Goal: Information Seeking & Learning: Check status

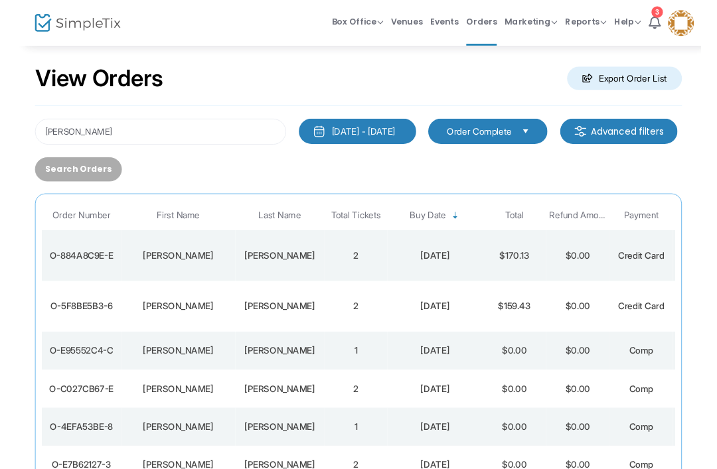
scroll to position [1, 0]
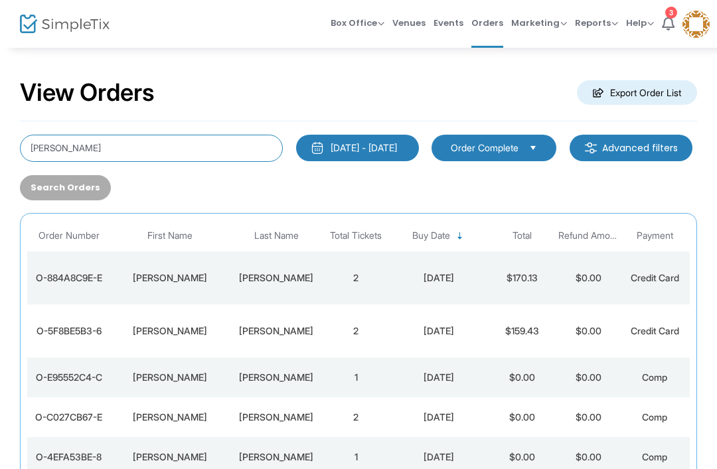
click at [74, 149] on input "[PERSON_NAME]" at bounding box center [151, 148] width 263 height 27
click at [42, 155] on input "[PERSON_NAME]" at bounding box center [151, 148] width 263 height 27
type input "[PERSON_NAME]"
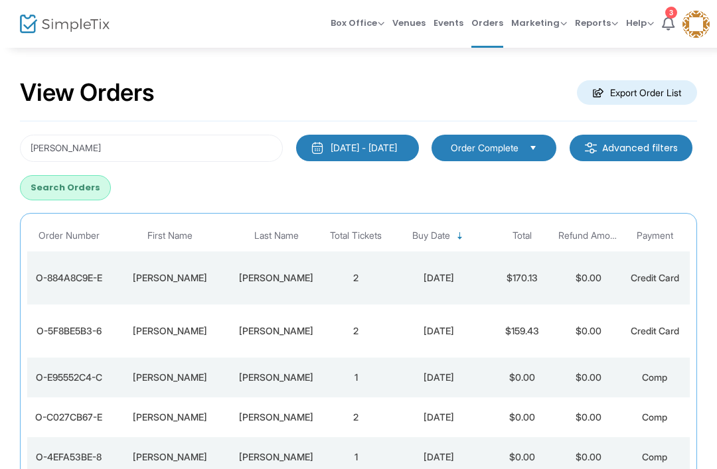
click at [111, 190] on button "Search Orders" at bounding box center [65, 187] width 91 height 25
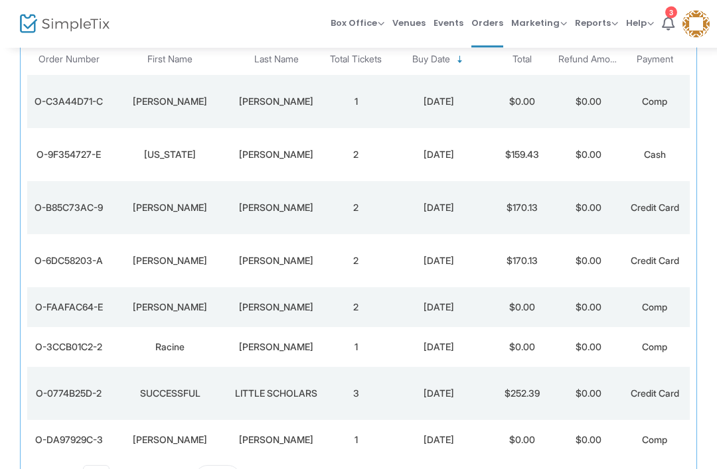
scroll to position [186, 0]
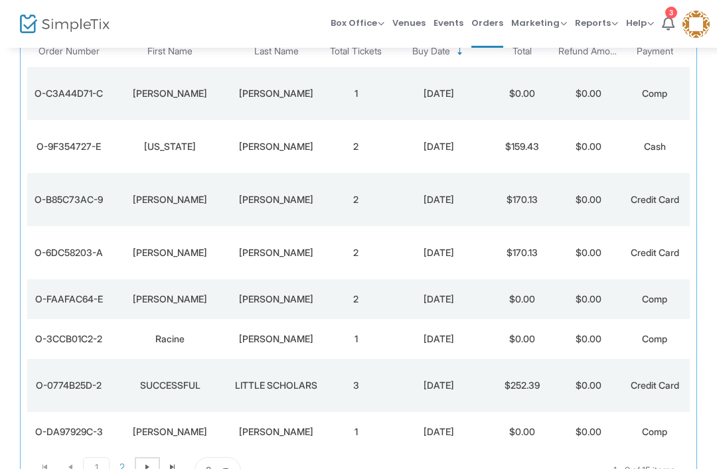
click at [143, 466] on span "Go to the next page" at bounding box center [147, 467] width 11 height 11
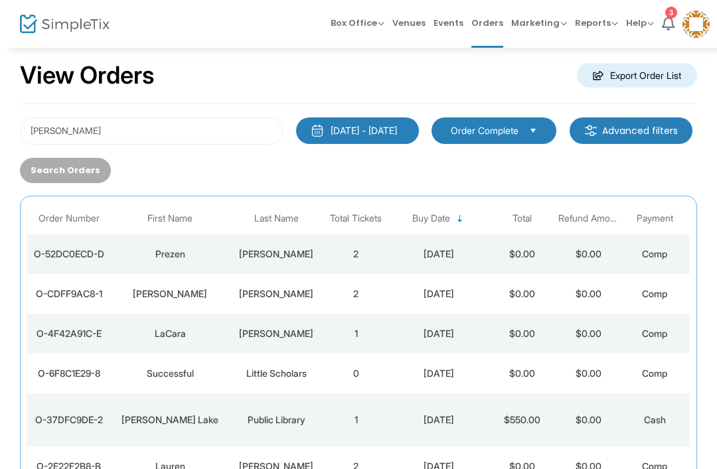
scroll to position [19, 0]
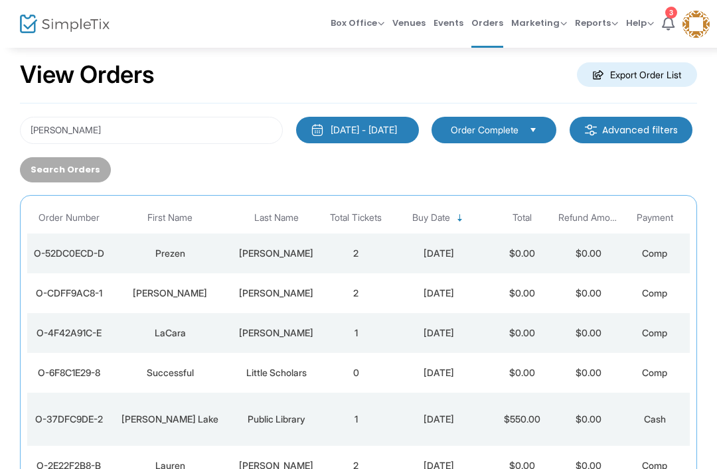
click at [82, 113] on div "[PERSON_NAME] [DATE] - [DATE] Last 30 Days [DATE] [DATE] This week This Month L…" at bounding box center [358, 337] width 677 height 467
click at [52, 132] on input "[PERSON_NAME]" at bounding box center [151, 130] width 263 height 27
click at [37, 133] on input "[PERSON_NAME]" at bounding box center [151, 130] width 263 height 27
click at [36, 133] on input "[PERSON_NAME]" at bounding box center [151, 130] width 263 height 27
click at [220, 153] on div "[DATE] - [DATE] Last 30 Days [DATE] [DATE] This week This Month Last Month Past…" at bounding box center [358, 150] width 690 height 66
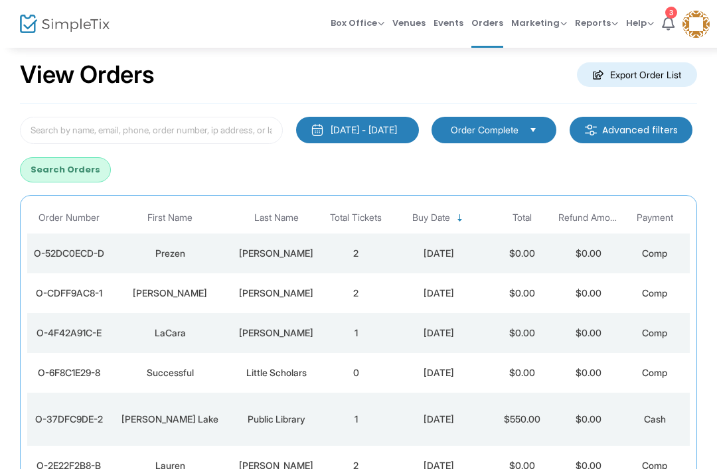
click at [111, 167] on button "Search Orders" at bounding box center [65, 169] width 91 height 25
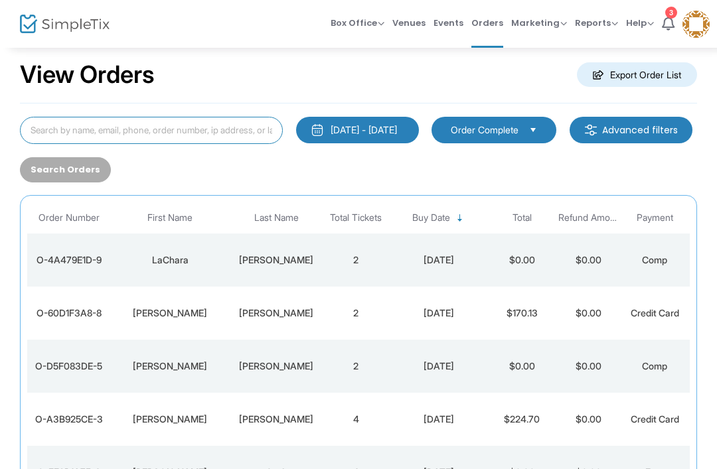
click at [171, 124] on input at bounding box center [151, 130] width 263 height 27
type input "[PERSON_NAME]"
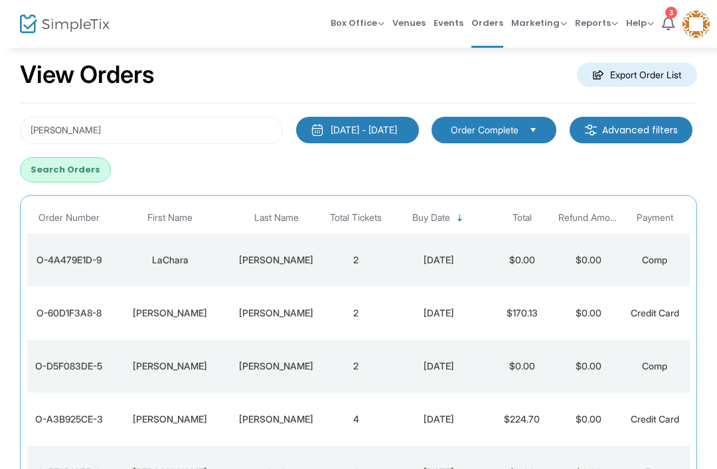
click at [111, 162] on button "Search Orders" at bounding box center [65, 169] width 91 height 25
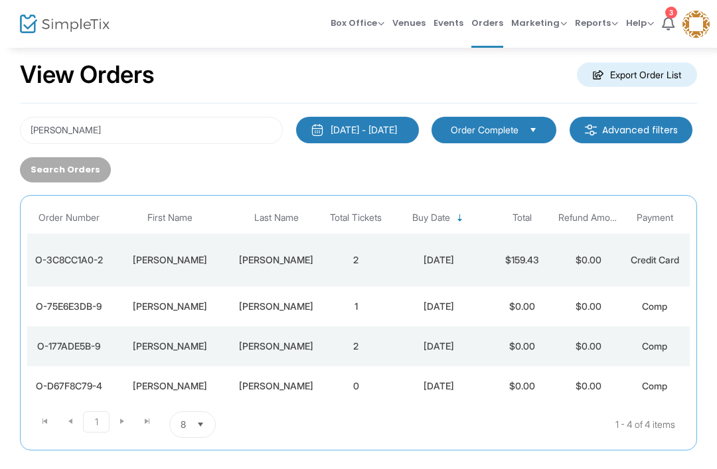
click at [362, 255] on td "2" at bounding box center [355, 260] width 66 height 53
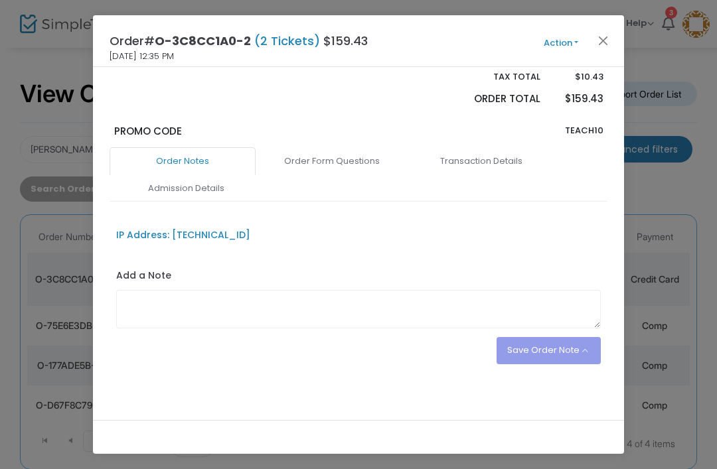
scroll to position [309, 0]
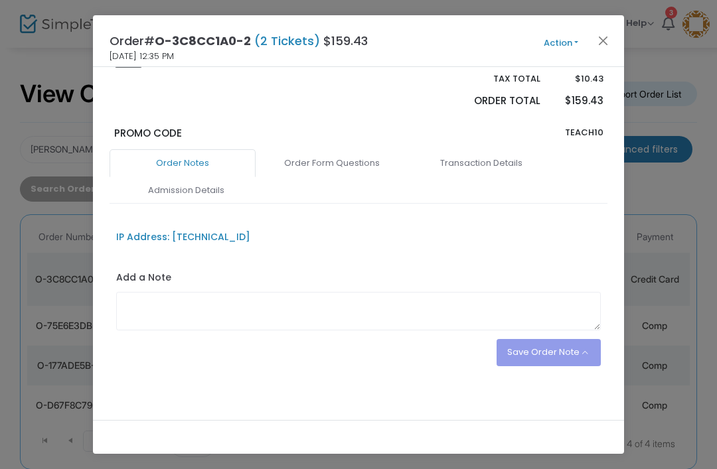
click at [204, 188] on link "Admission Details" at bounding box center [186, 190] width 146 height 28
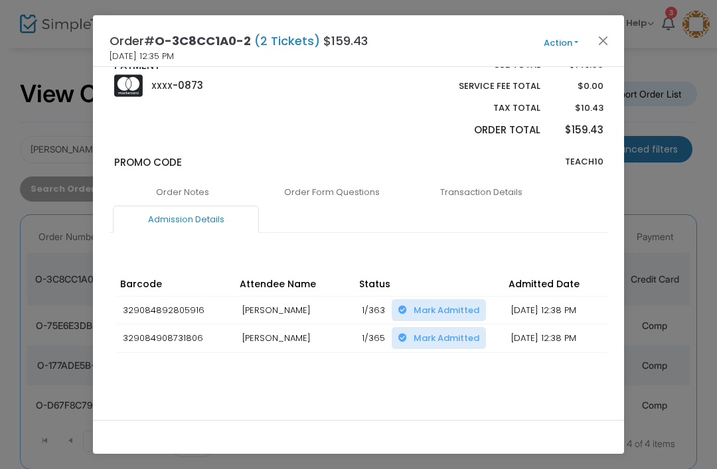
click at [596, 35] on button "Close" at bounding box center [602, 40] width 17 height 17
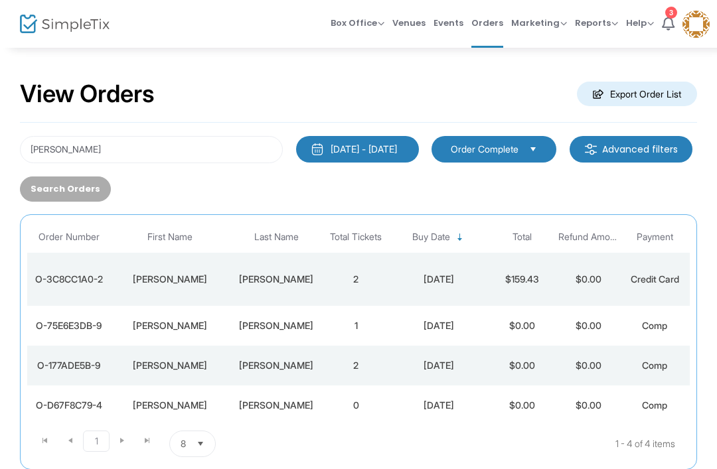
click at [162, 314] on td "[PERSON_NAME]" at bounding box center [169, 326] width 119 height 40
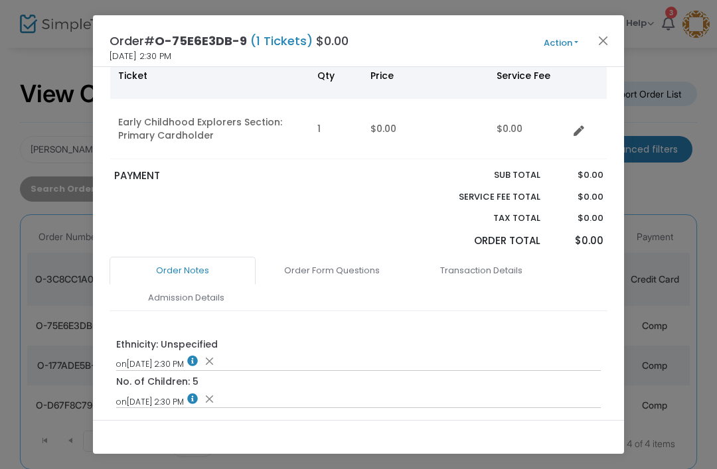
scroll to position [98, 0]
click at [243, 295] on link "Admission Details" at bounding box center [186, 297] width 146 height 28
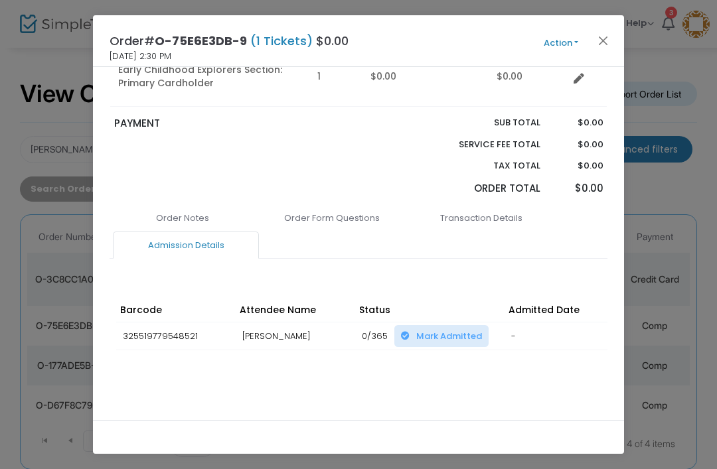
scroll to position [147, 0]
click at [342, 214] on link "Order Form Questions" at bounding box center [332, 220] width 146 height 28
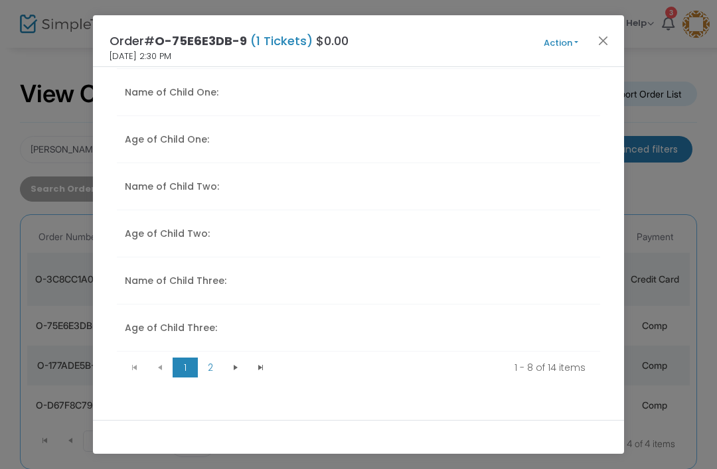
click at [609, 34] on button "Close" at bounding box center [602, 40] width 17 height 17
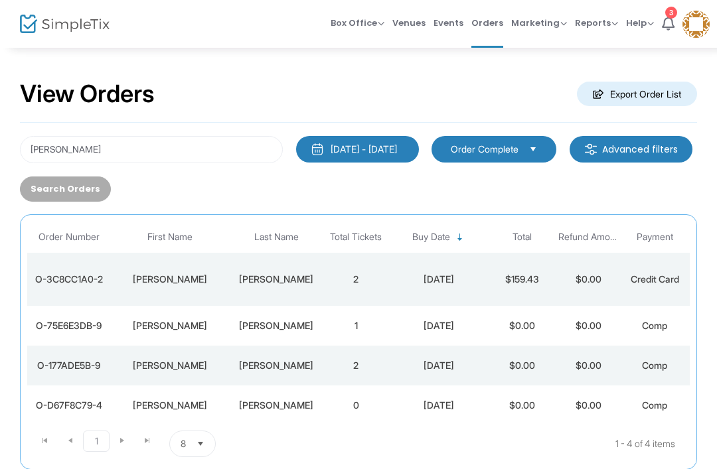
scroll to position [565, 0]
click at [225, 360] on div "[PERSON_NAME]" at bounding box center [169, 365] width 113 height 13
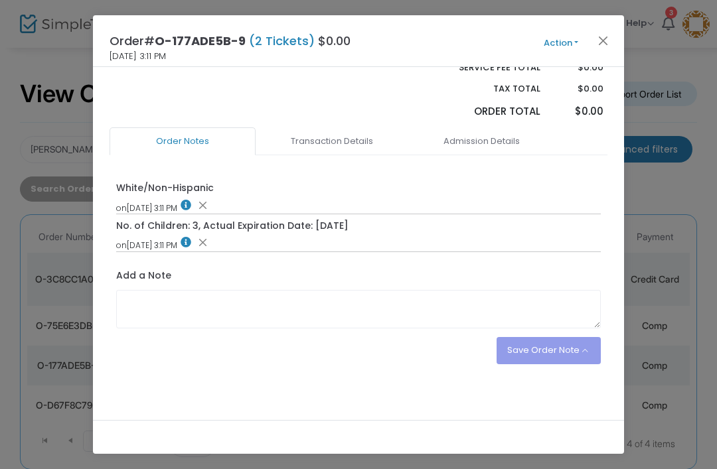
scroll to position [285, 0]
click at [338, 135] on link "Transaction Details" at bounding box center [332, 142] width 146 height 28
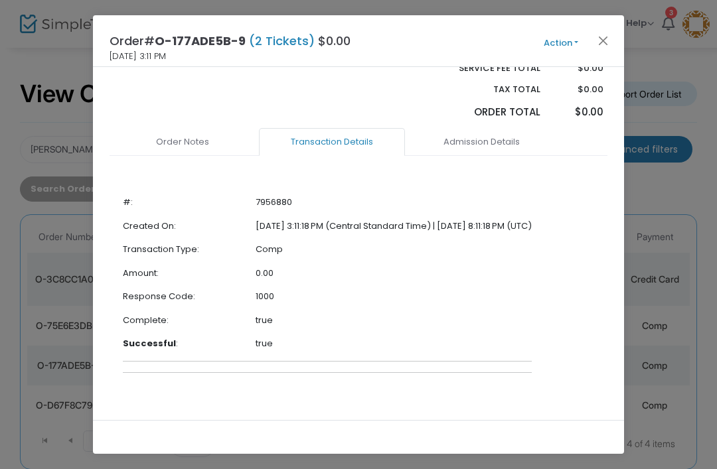
click at [535, 128] on link "Admission Details" at bounding box center [481, 142] width 146 height 28
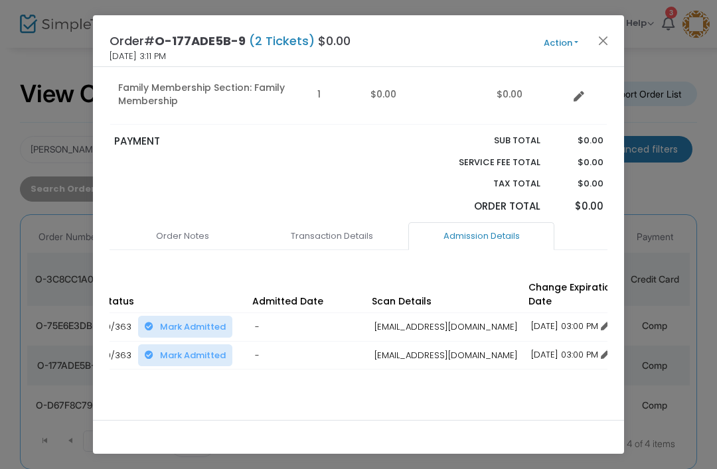
scroll to position [0, 255]
click at [330, 243] on link "Transaction Details" at bounding box center [332, 236] width 146 height 28
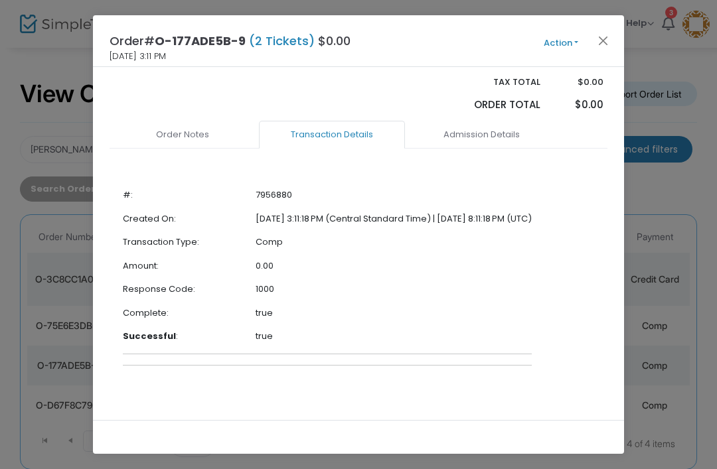
click at [206, 135] on link "Order Notes" at bounding box center [182, 135] width 146 height 28
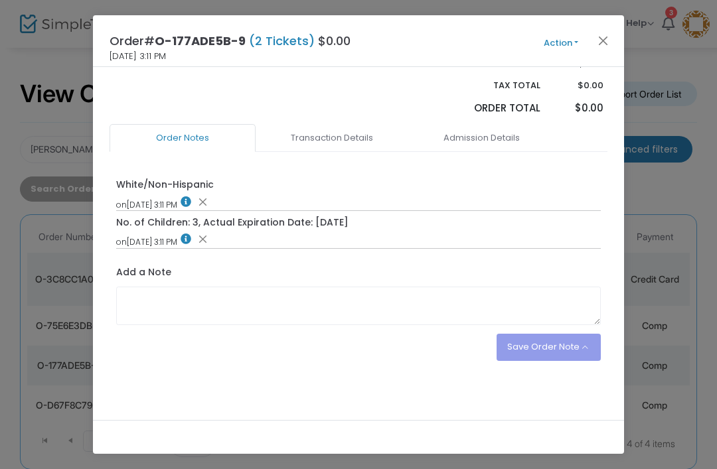
scroll to position [285, 0]
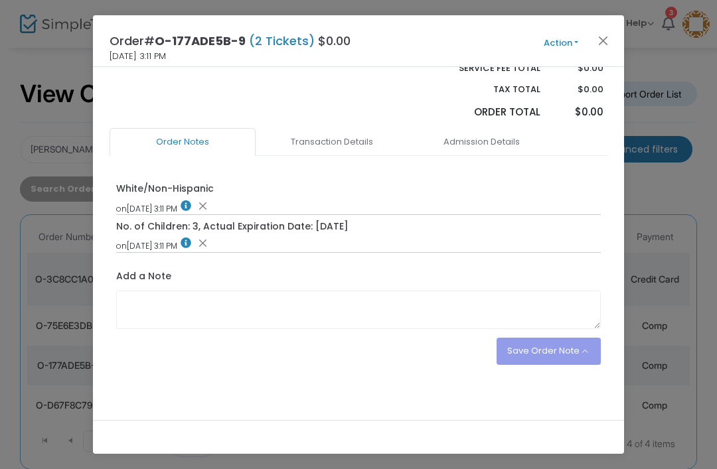
click at [608, 40] on button "Close" at bounding box center [602, 40] width 17 height 17
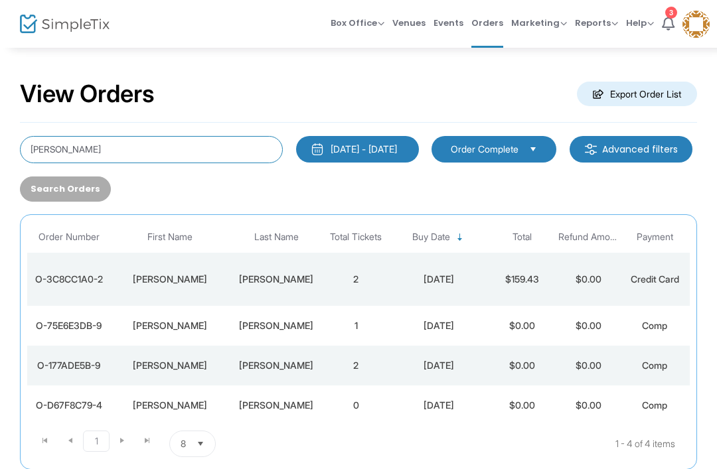
click at [87, 149] on input "[PERSON_NAME]" at bounding box center [151, 149] width 263 height 27
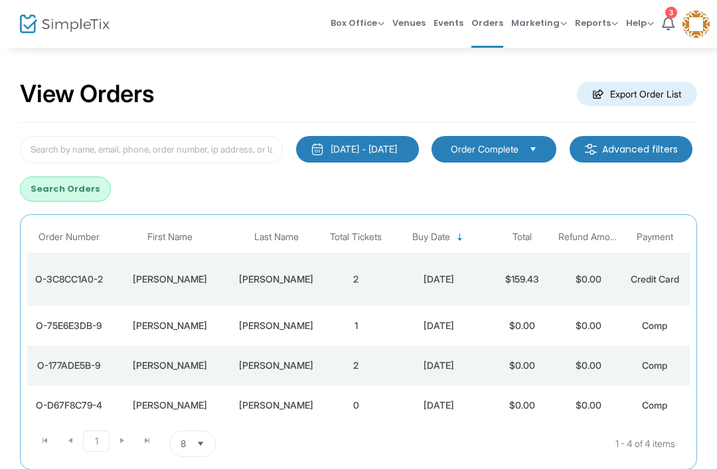
click at [111, 182] on button "Search Orders" at bounding box center [65, 188] width 91 height 25
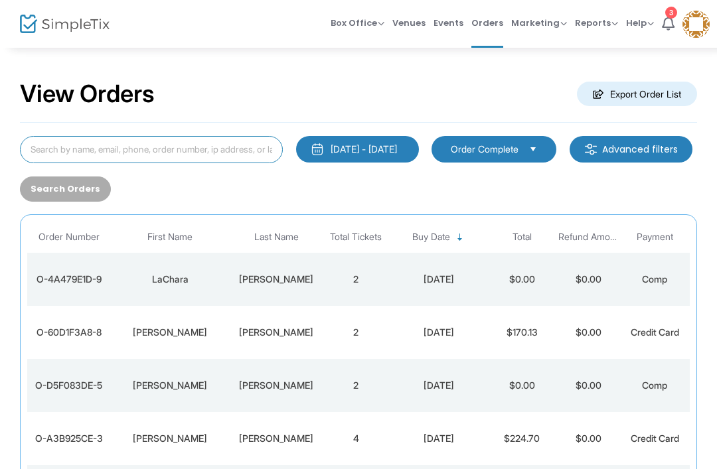
click at [203, 136] on input at bounding box center [151, 149] width 263 height 27
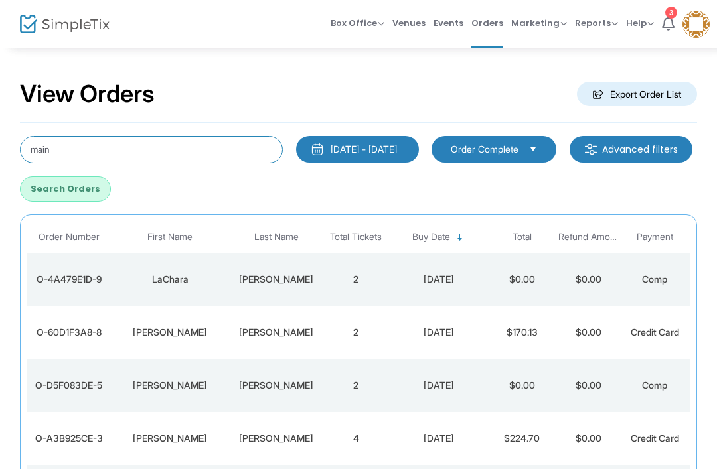
type input "main"
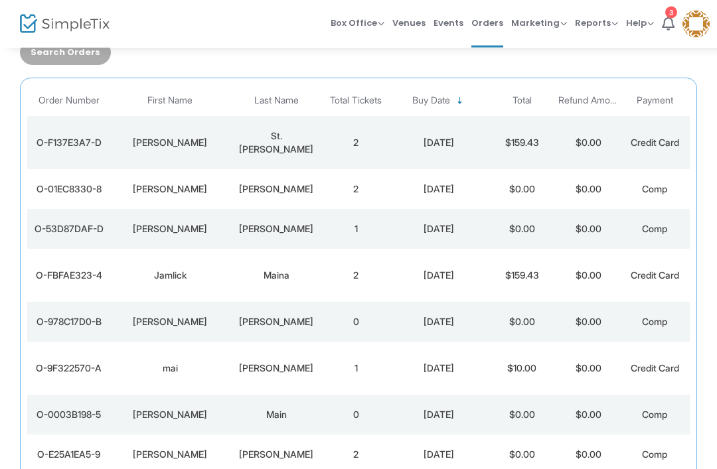
scroll to position [131, 0]
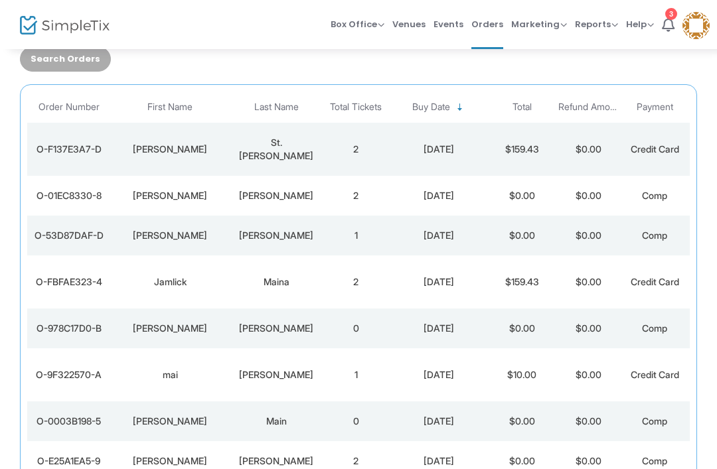
click at [656, 421] on span "Comp" at bounding box center [654, 419] width 25 height 11
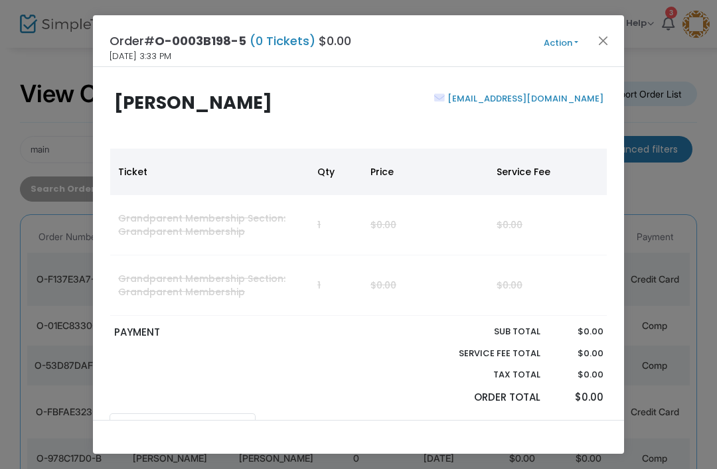
scroll to position [0, 0]
click at [605, 42] on button "Close" at bounding box center [602, 40] width 17 height 17
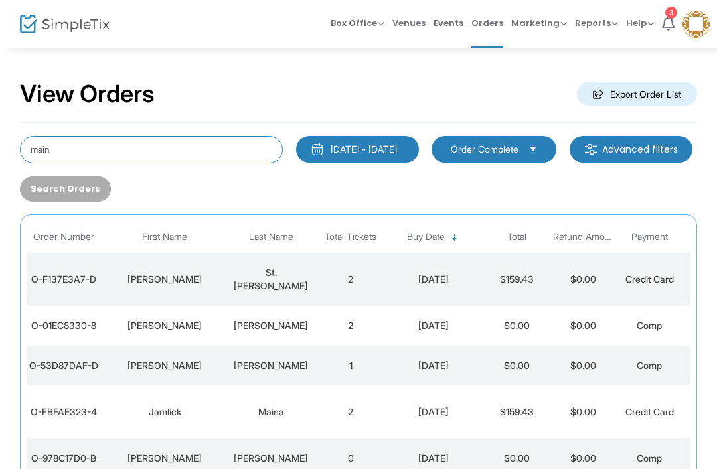
click at [186, 151] on input "main" at bounding box center [151, 149] width 263 height 27
type input "m"
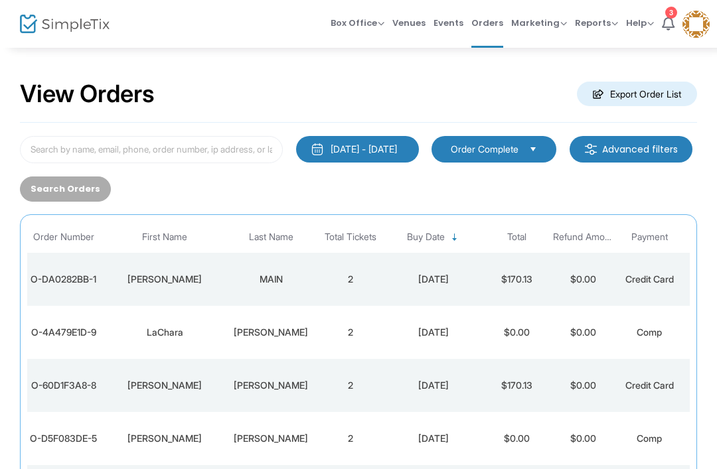
click at [371, 288] on td "2" at bounding box center [350, 279] width 66 height 53
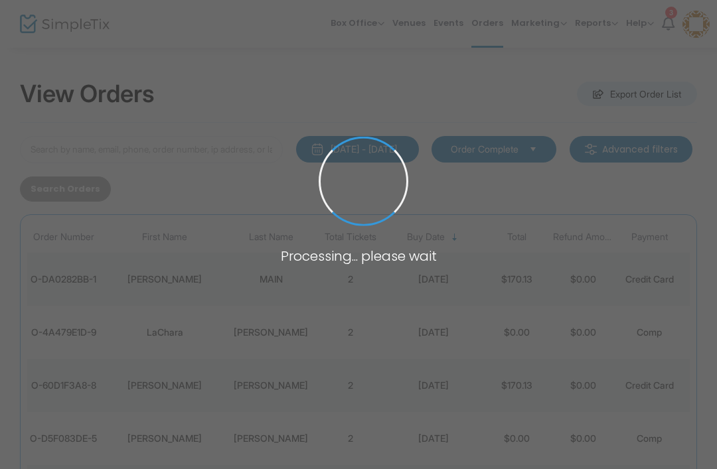
click at [433, 268] on div "Processing... please wait" at bounding box center [358, 258] width 212 height 21
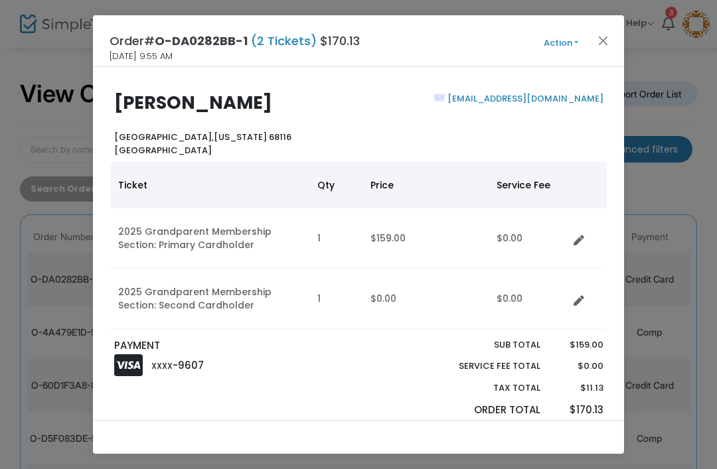
click at [558, 47] on button "Action" at bounding box center [561, 43] width 80 height 15
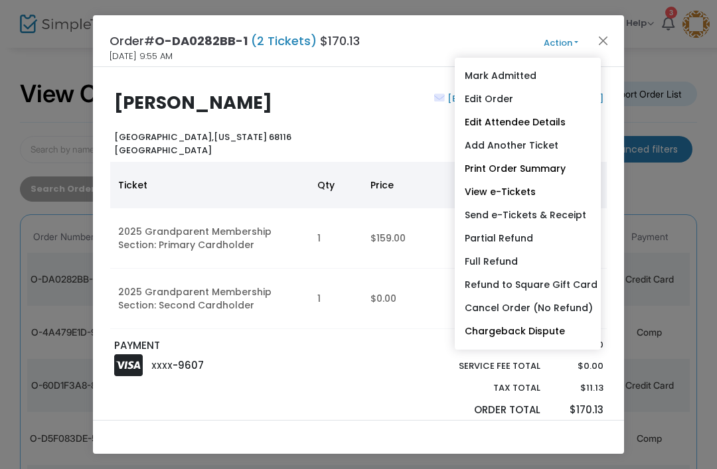
click at [550, 118] on link "Edit Attendee Details" at bounding box center [527, 122] width 146 height 23
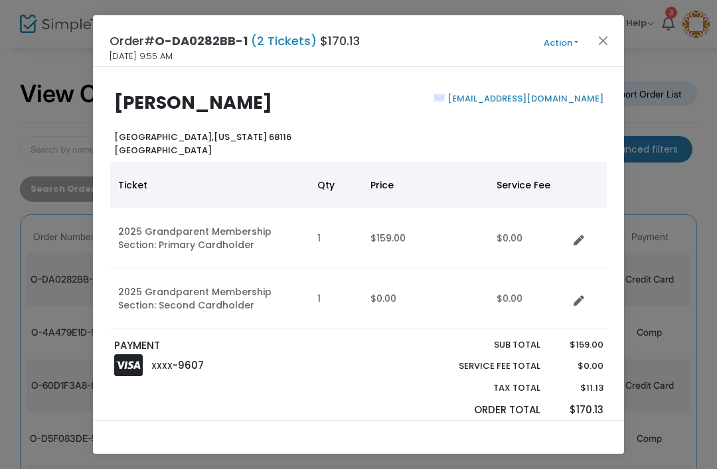
click at [599, 33] on button "Close" at bounding box center [602, 40] width 17 height 17
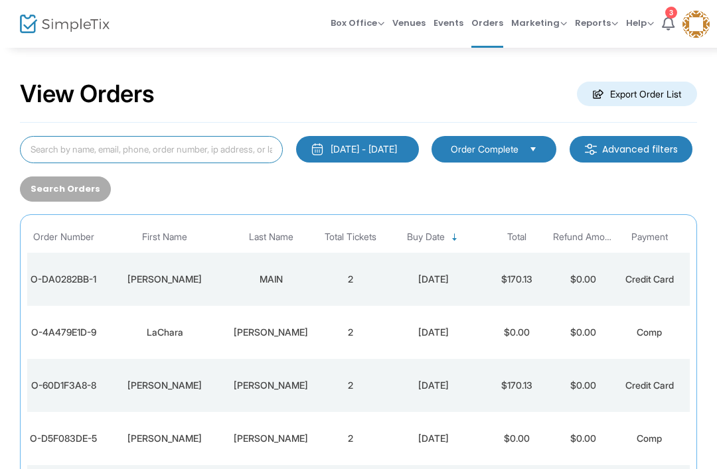
click at [227, 143] on input at bounding box center [151, 149] width 263 height 27
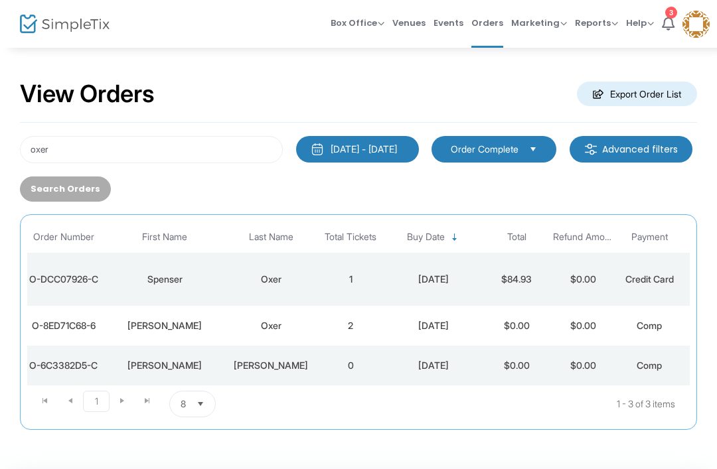
click at [610, 318] on td "$0.00" at bounding box center [582, 326] width 66 height 40
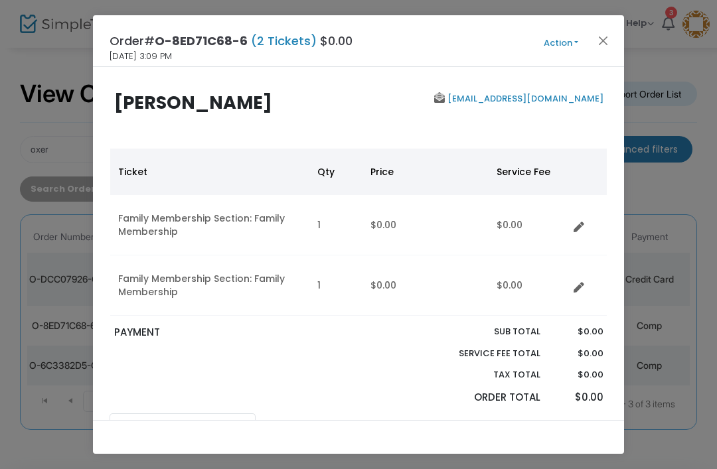
click at [606, 36] on button "Close" at bounding box center [602, 40] width 17 height 17
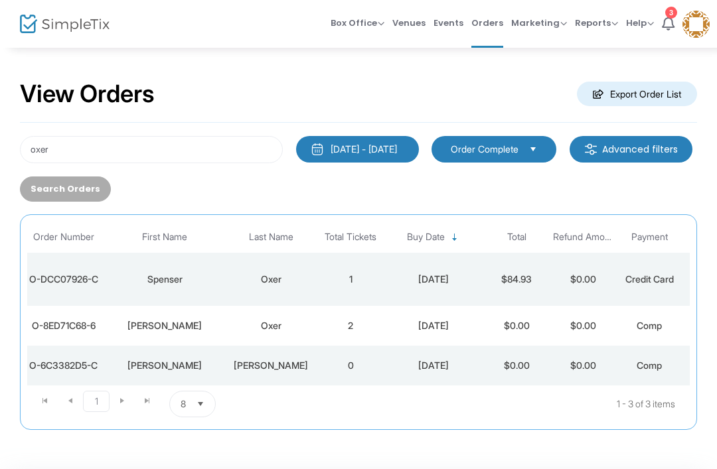
click at [545, 287] on td "$84.93" at bounding box center [516, 279] width 66 height 53
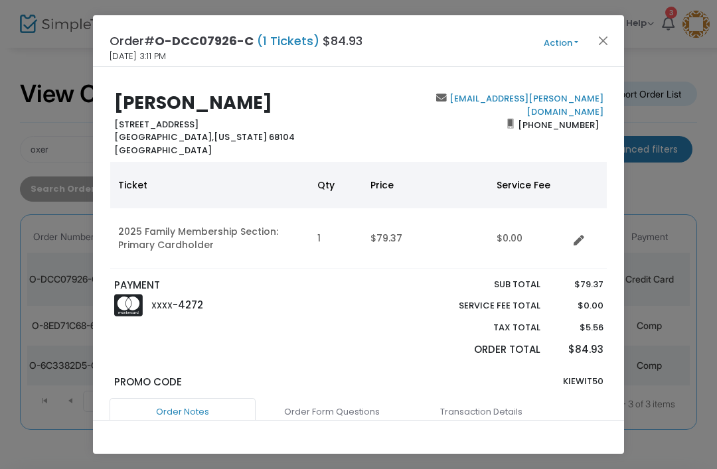
click at [567, 44] on button "Action" at bounding box center [561, 43] width 80 height 15
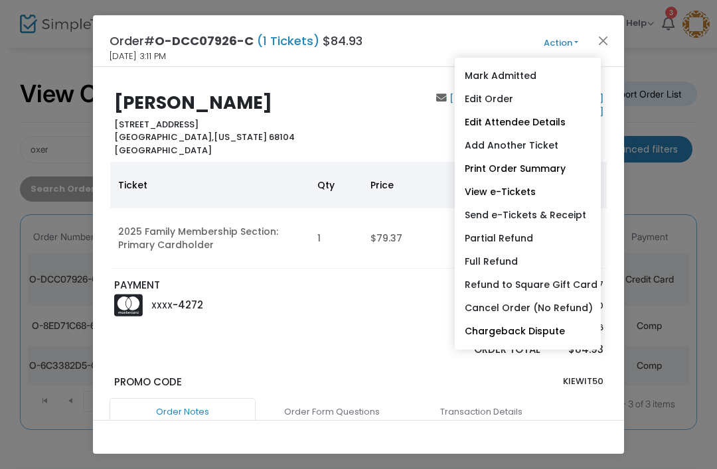
click at [374, 317] on div at bounding box center [389, 322] width 63 height 88
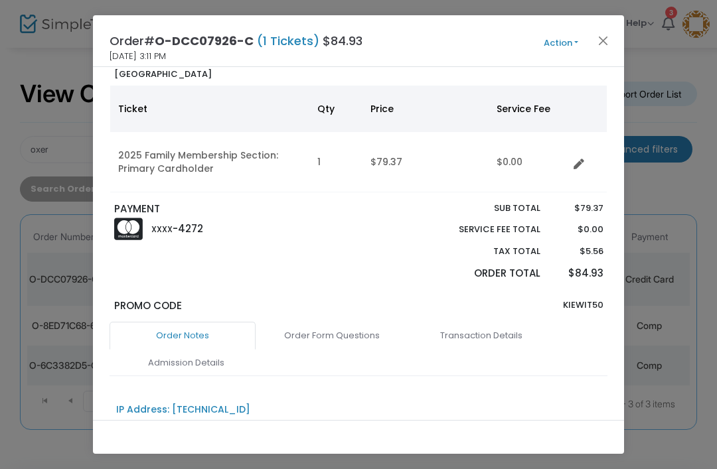
scroll to position [78, 0]
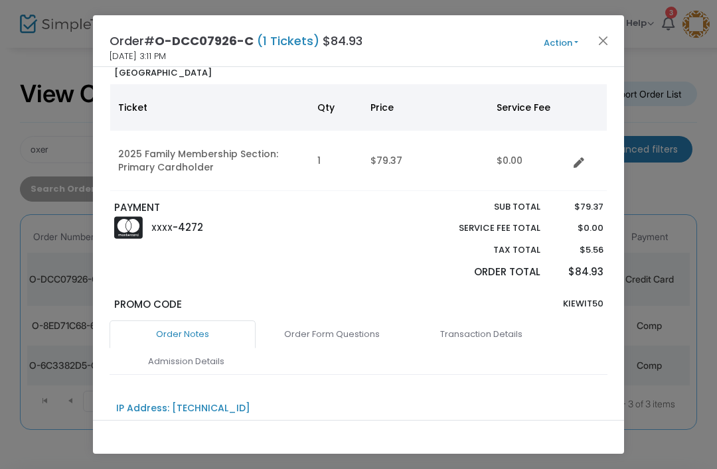
click at [607, 49] on button "Close" at bounding box center [602, 40] width 17 height 17
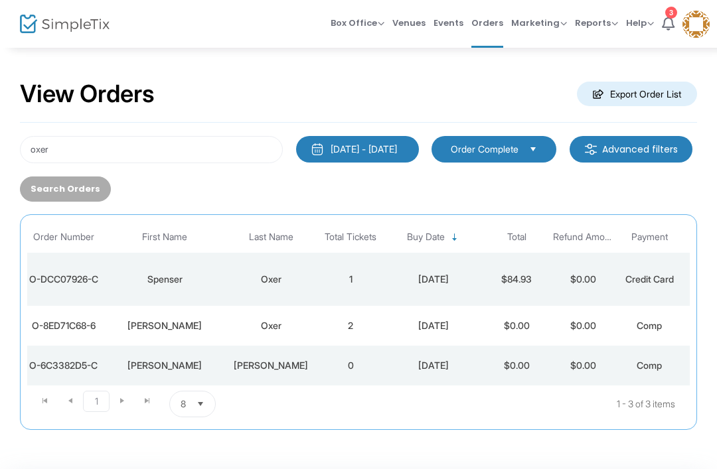
click at [609, 50] on div "Ticket Qty Price Service Fee 2025 Family Membership Section: Primary Cardholder…" at bounding box center [358, 104] width 511 height 108
click at [232, 153] on input "oxer" at bounding box center [151, 149] width 263 height 27
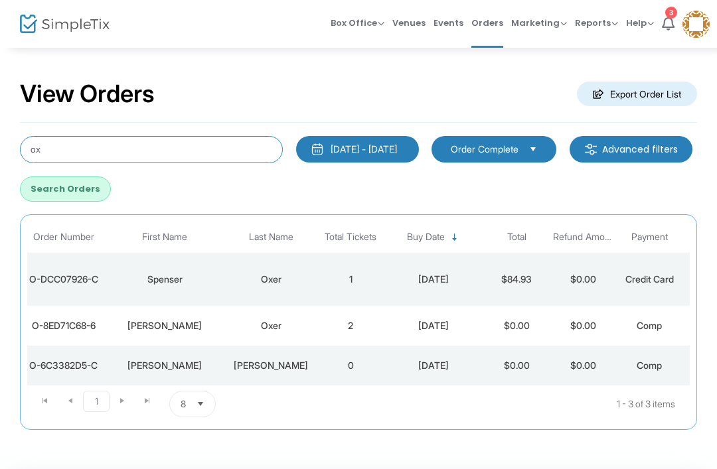
type input "o"
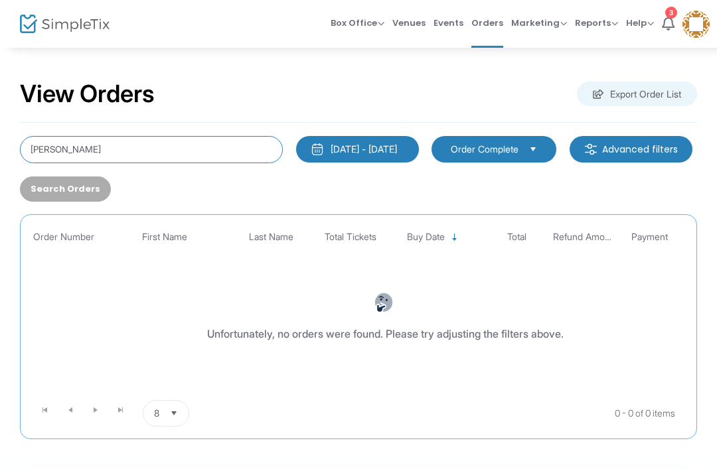
click at [111, 153] on input "[PERSON_NAME]" at bounding box center [151, 149] width 263 height 27
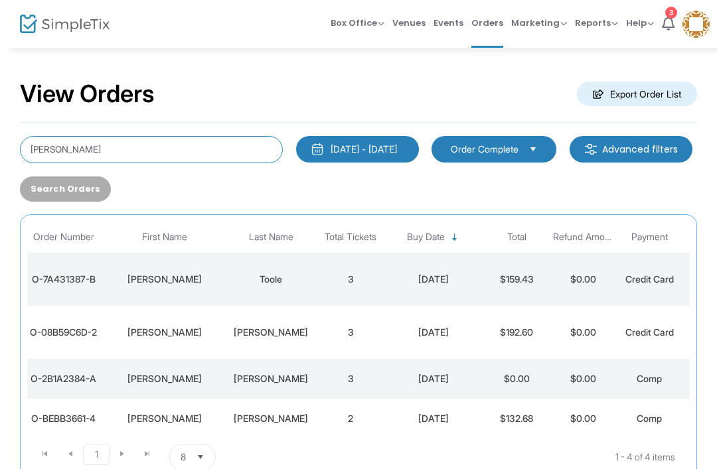
scroll to position [5, 0]
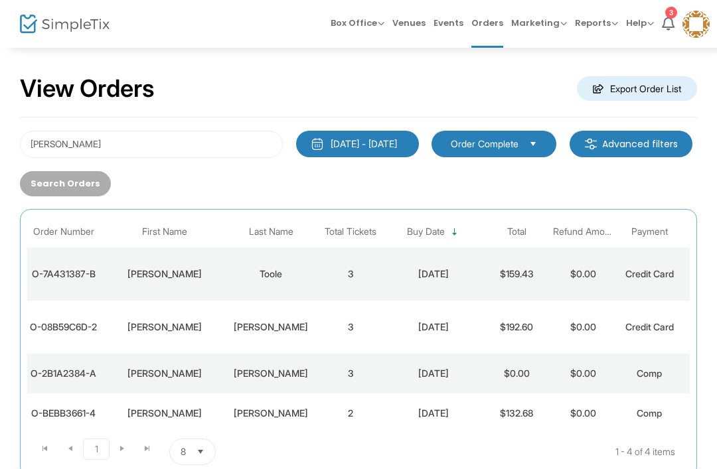
click at [303, 340] on td "[PERSON_NAME]" at bounding box center [270, 327] width 93 height 53
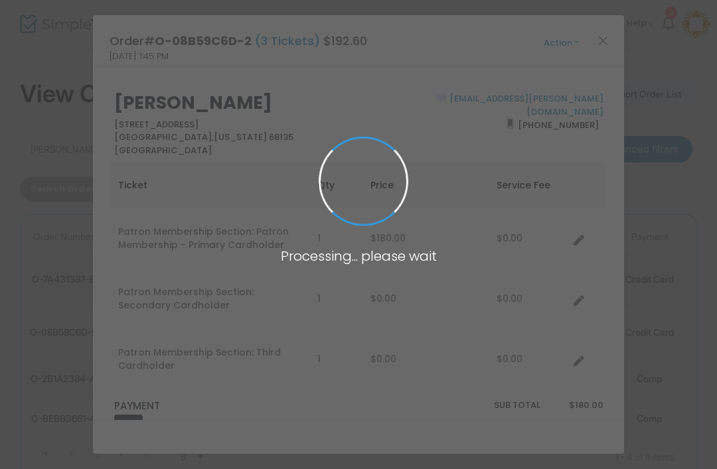
scroll to position [0, 0]
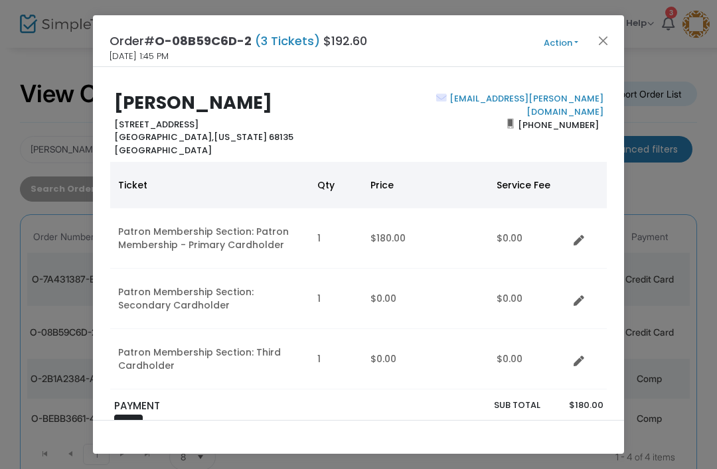
click at [556, 27] on div "Order# O-08B59C6D-2 (3 Tickets) $192.60 [DATE] 1:45 PM Action Mark Admitted Edi…" at bounding box center [358, 41] width 531 height 52
click at [557, 33] on div "Order# O-08B59C6D-2 (3 Tickets) $192.60 [DATE] 1:45 PM Action Mark Admitted Edi…" at bounding box center [358, 41] width 531 height 52
click at [559, 38] on button "Action" at bounding box center [561, 43] width 80 height 15
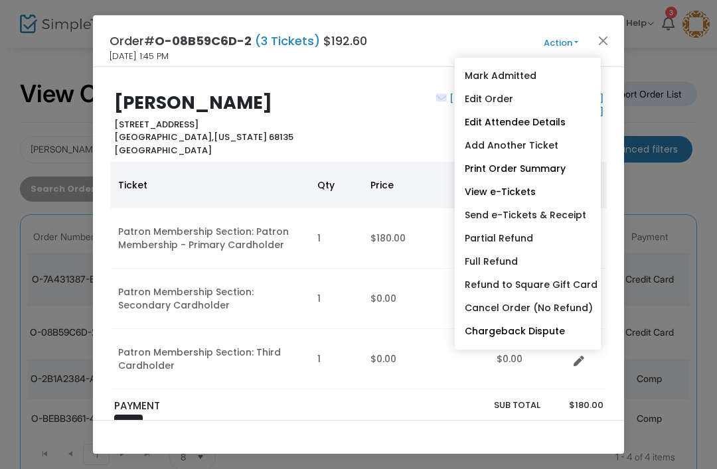
click at [547, 117] on link "Edit Attendee Details" at bounding box center [527, 122] width 146 height 23
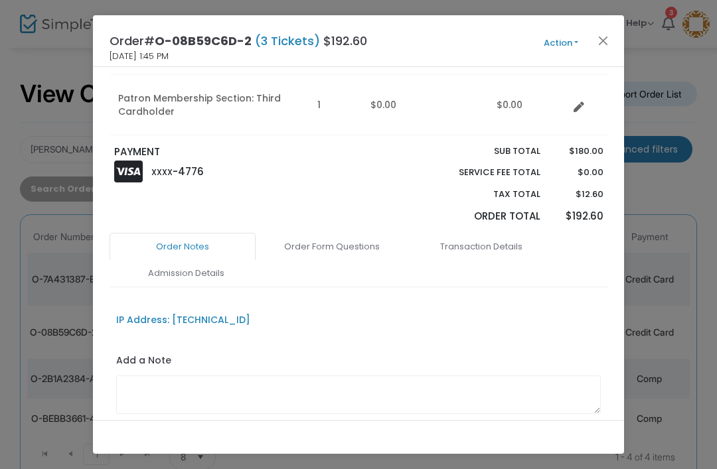
scroll to position [253, 0]
click at [160, 284] on link "Admission Details" at bounding box center [186, 274] width 146 height 28
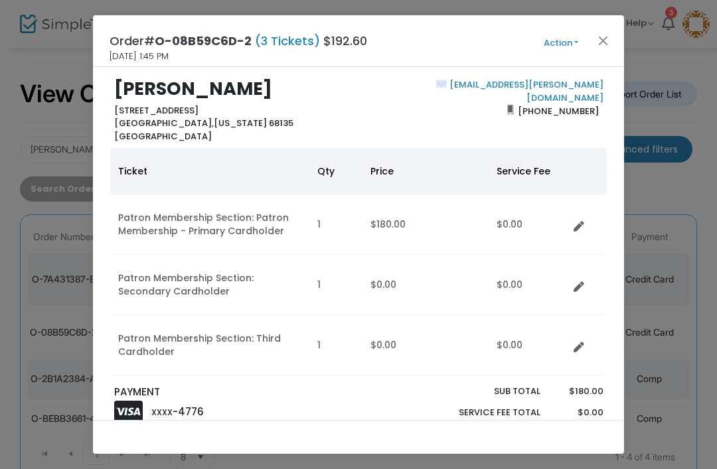
scroll to position [10, 0]
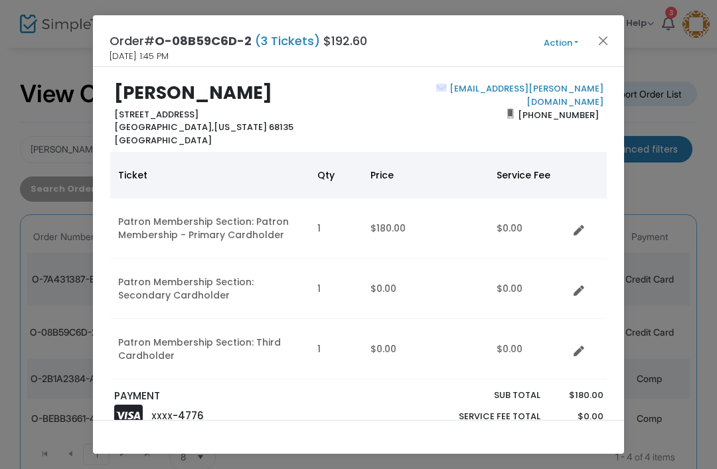
click at [549, 47] on button "Action" at bounding box center [561, 43] width 80 height 15
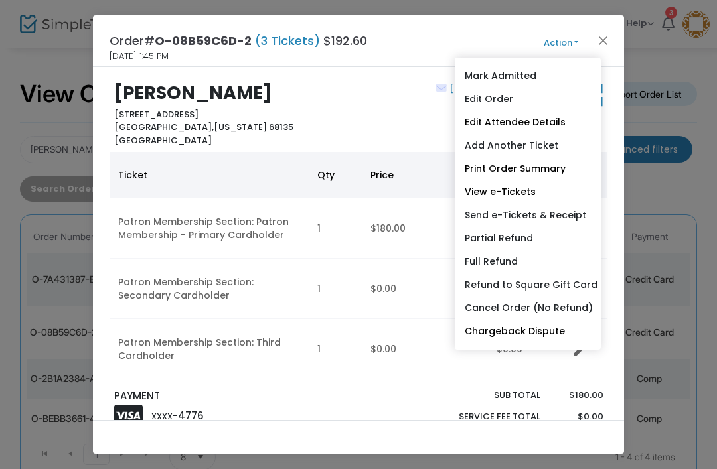
click at [414, 128] on div "[EMAIL_ADDRESS][PERSON_NAME][DOMAIN_NAME] [PHONE_NUMBER]" at bounding box center [483, 114] width 251 height 64
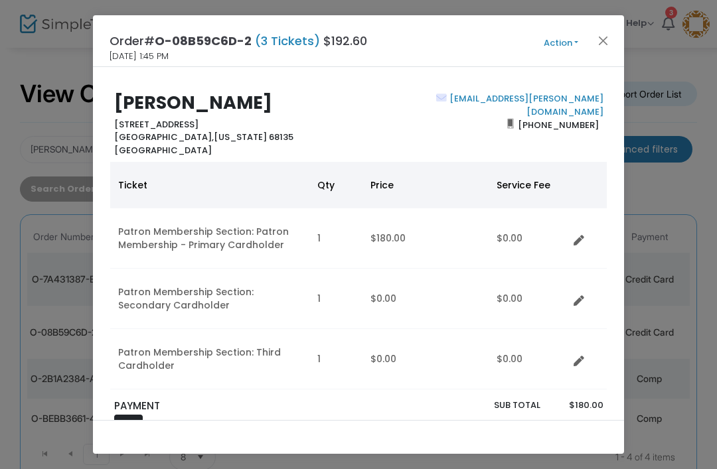
scroll to position [0, 0]
click at [604, 40] on button "Close" at bounding box center [602, 40] width 17 height 17
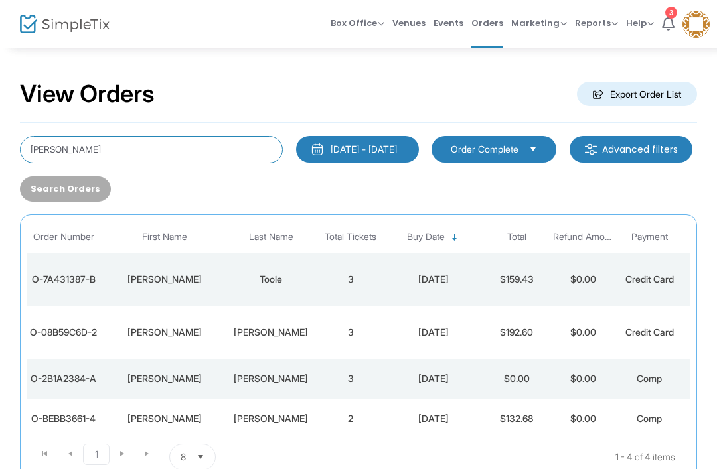
click at [154, 151] on input "[PERSON_NAME]" at bounding box center [151, 149] width 263 height 27
type input "j"
